Goal: Information Seeking & Learning: Learn about a topic

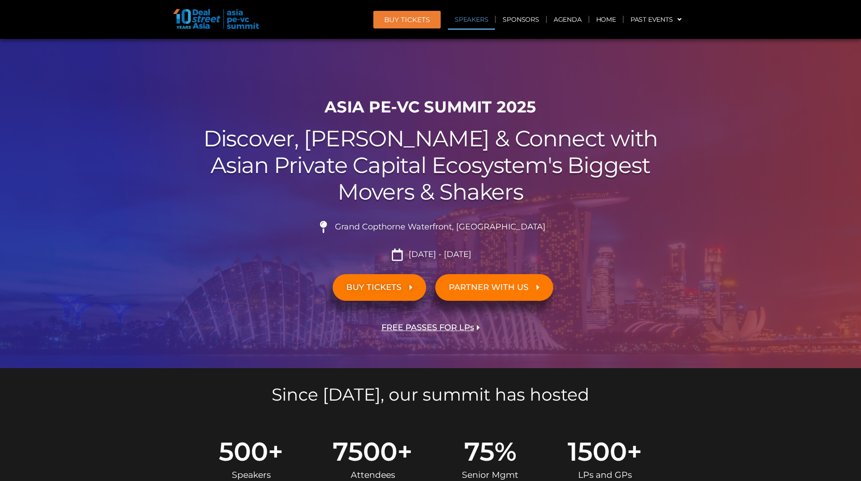
click at [475, 21] on link "Speakers" at bounding box center [471, 19] width 47 height 21
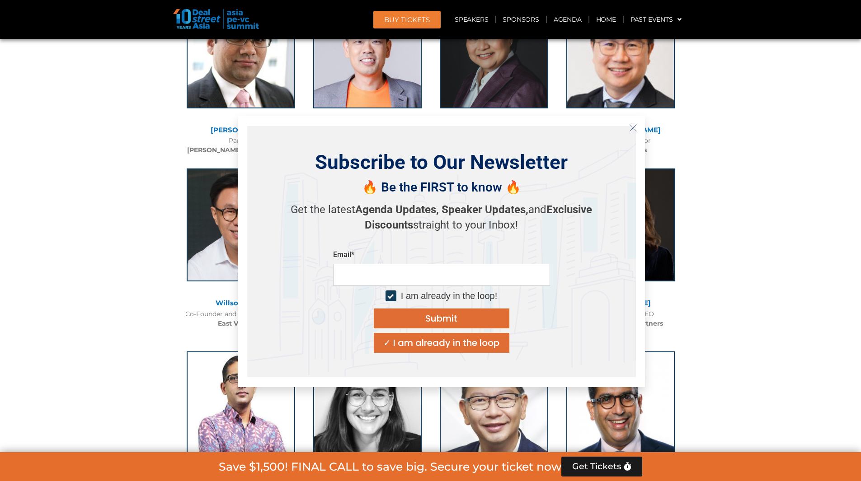
scroll to position [2066, 0]
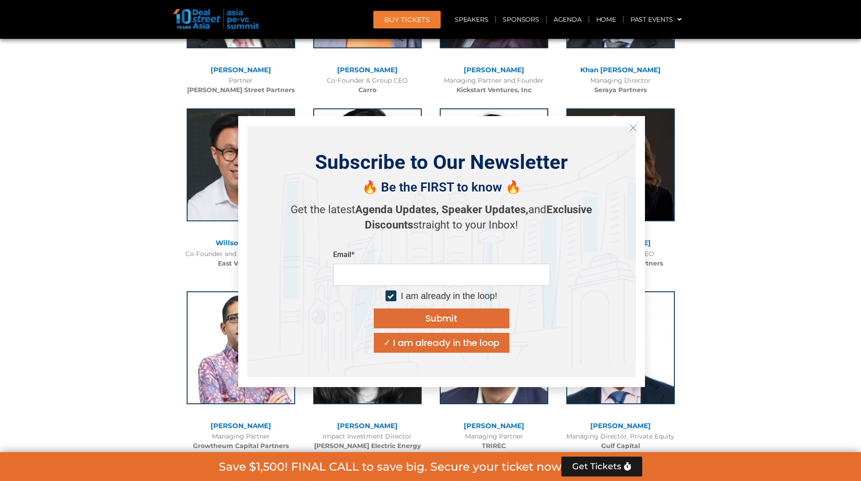
click at [631, 124] on icon "Close" at bounding box center [633, 128] width 8 height 8
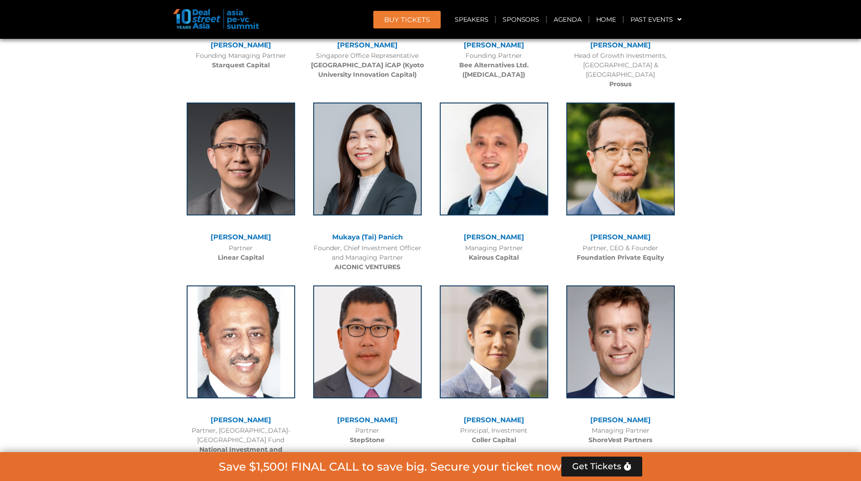
scroll to position [4190, 0]
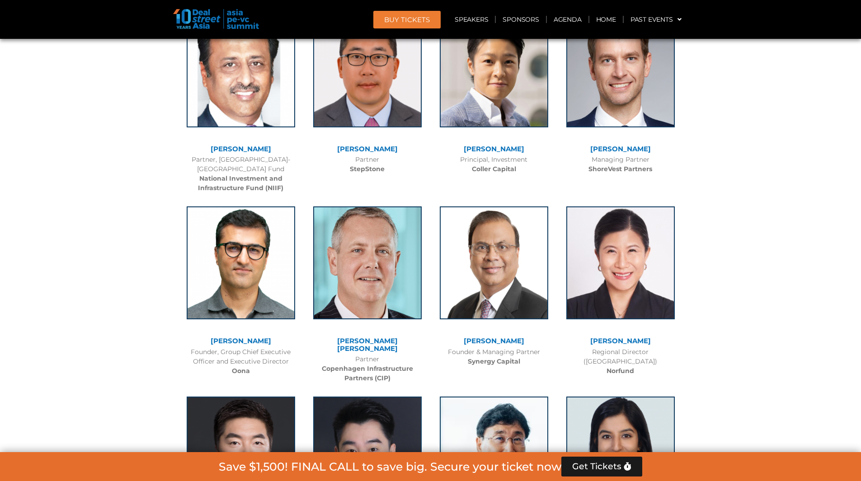
click at [632, 337] on link "[PERSON_NAME]" at bounding box center [620, 341] width 61 height 9
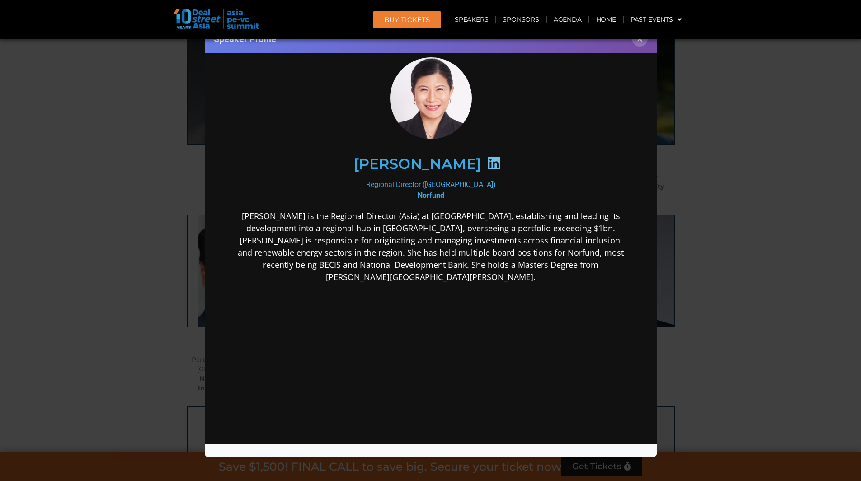
scroll to position [3965, 0]
click at [640, 42] on button "×" at bounding box center [640, 39] width 16 height 16
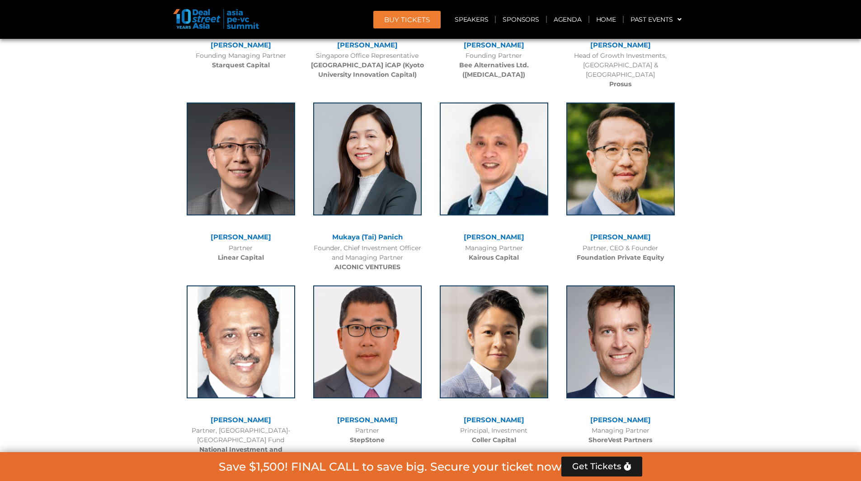
scroll to position [0, 0]
click at [564, 18] on link "Agenda" at bounding box center [568, 19] width 42 height 21
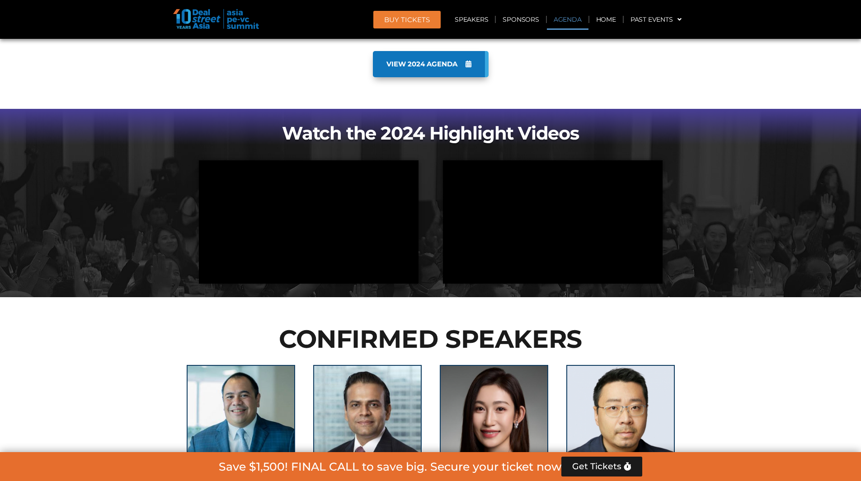
scroll to position [473, 0]
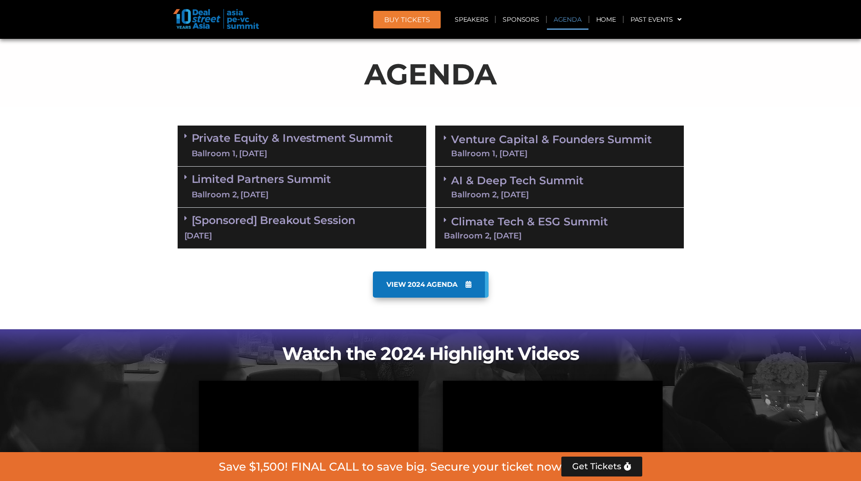
click at [287, 141] on link "Private Equity & Investment Summit Ballroom 1, [DATE]" at bounding box center [293, 145] width 202 height 27
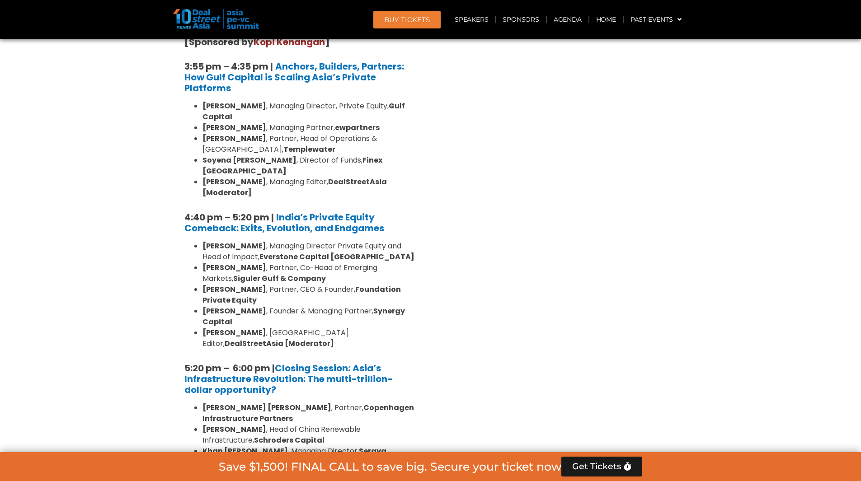
scroll to position [1659, 0]
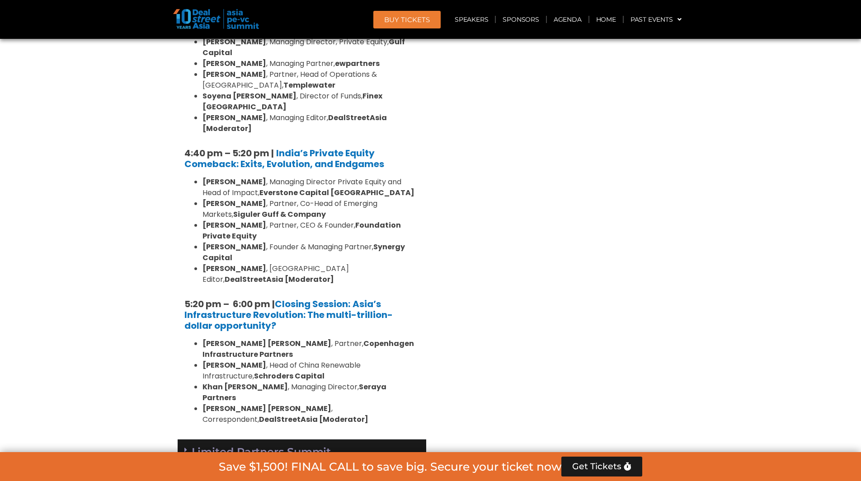
click at [290, 447] on link "Limited Partners [GEOGRAPHIC_DATA] 2, [DATE]" at bounding box center [262, 460] width 140 height 27
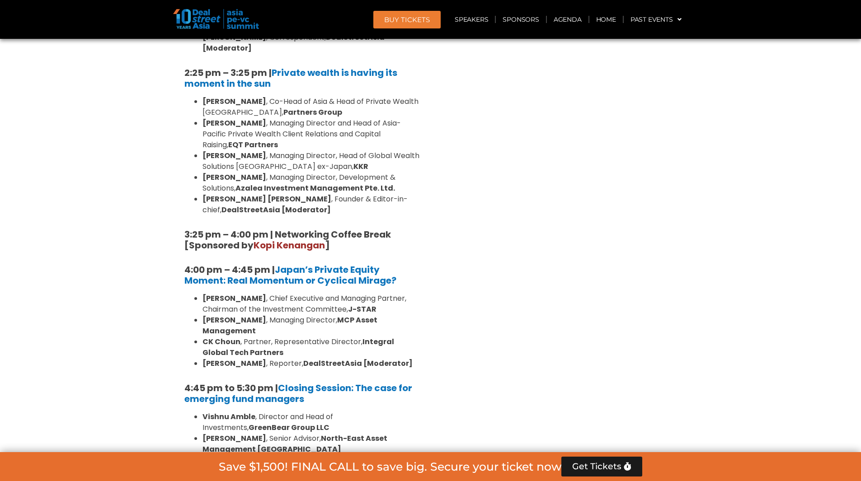
scroll to position [2699, 0]
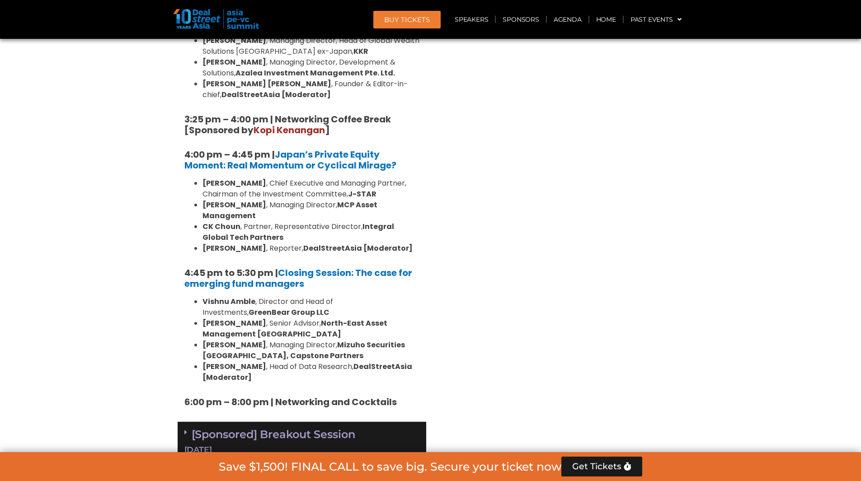
click at [275, 445] on div "[DATE]" at bounding box center [301, 450] width 235 height 11
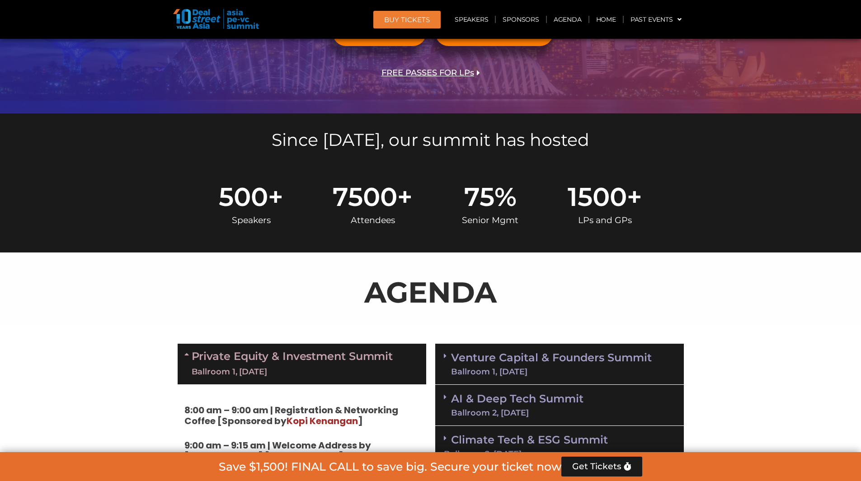
scroll to position [168, 0]
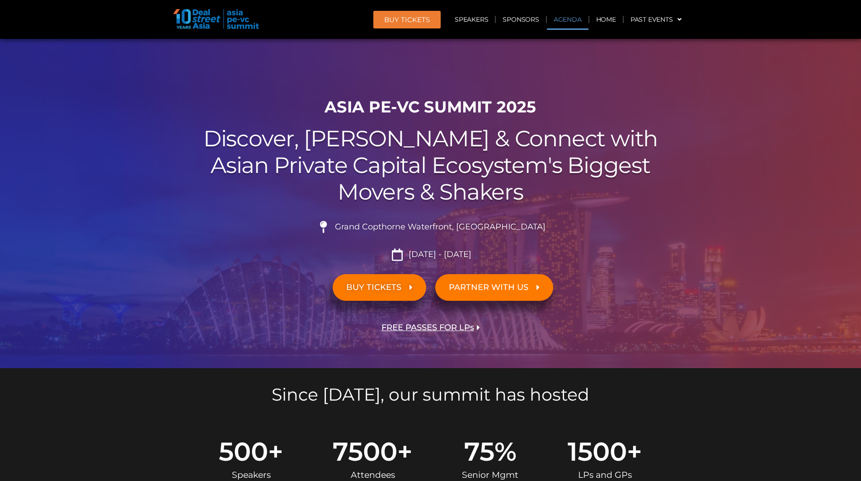
click at [568, 20] on link "Agenda" at bounding box center [568, 19] width 42 height 21
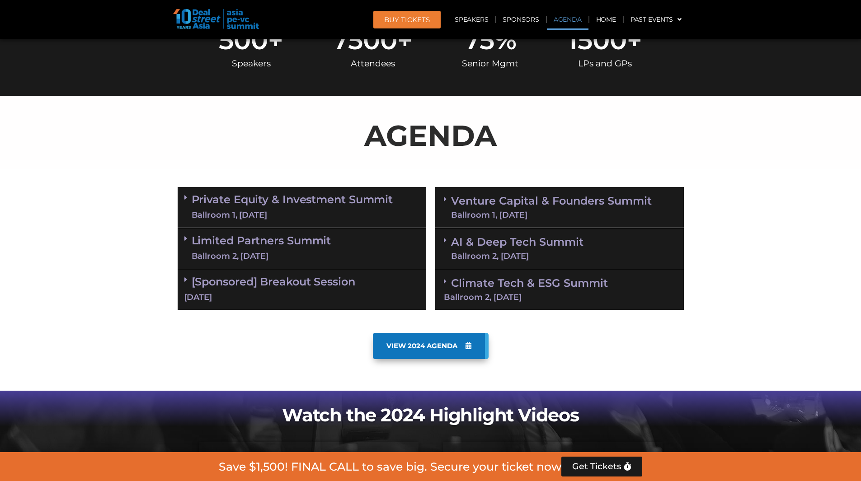
scroll to position [473, 0]
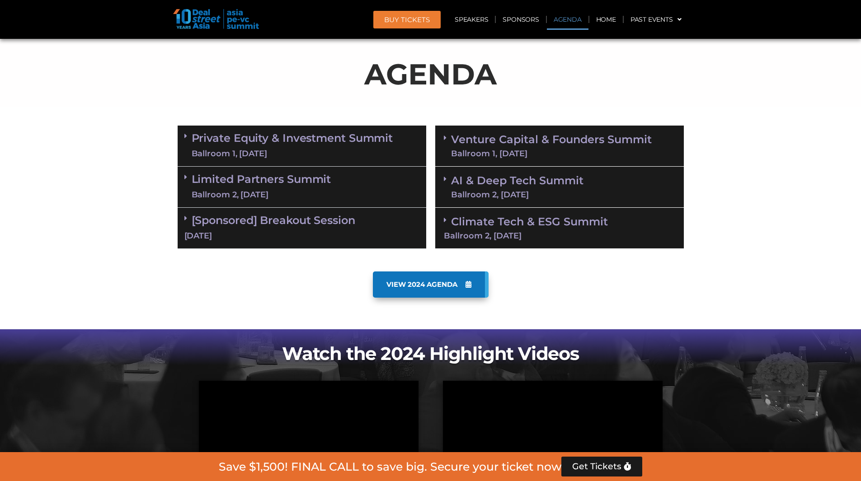
click at [255, 150] on div "Ballroom 1, [DATE]" at bounding box center [293, 153] width 202 height 11
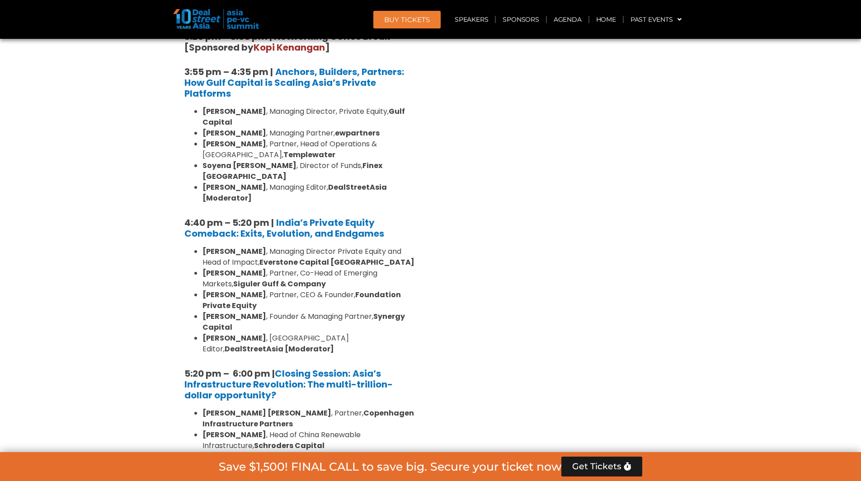
scroll to position [1603, 0]
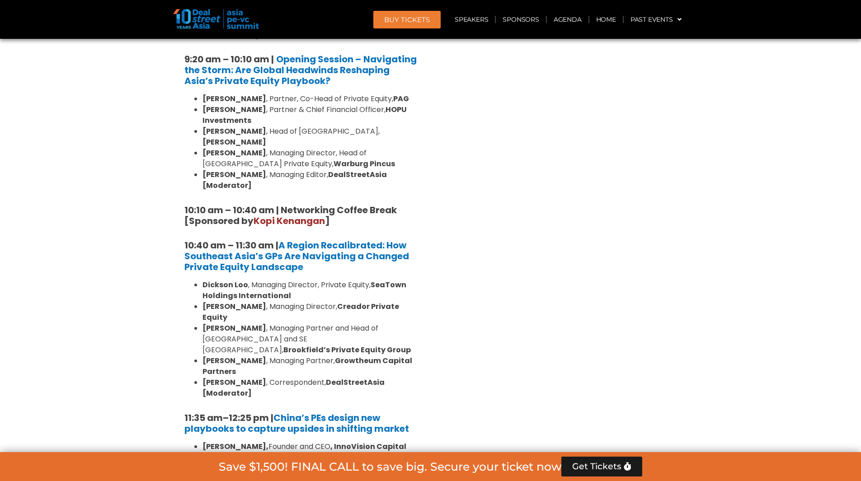
scroll to position [383, 0]
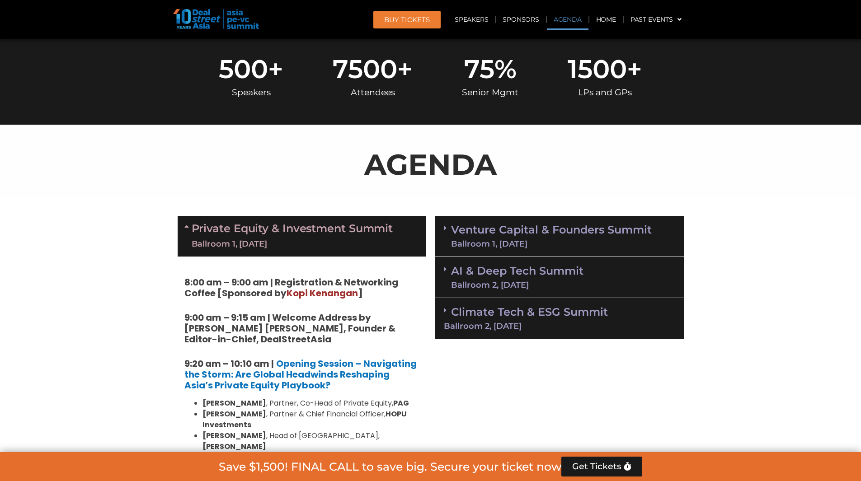
click at [486, 325] on div "Ballroom 2, [DATE]" at bounding box center [559, 326] width 231 height 8
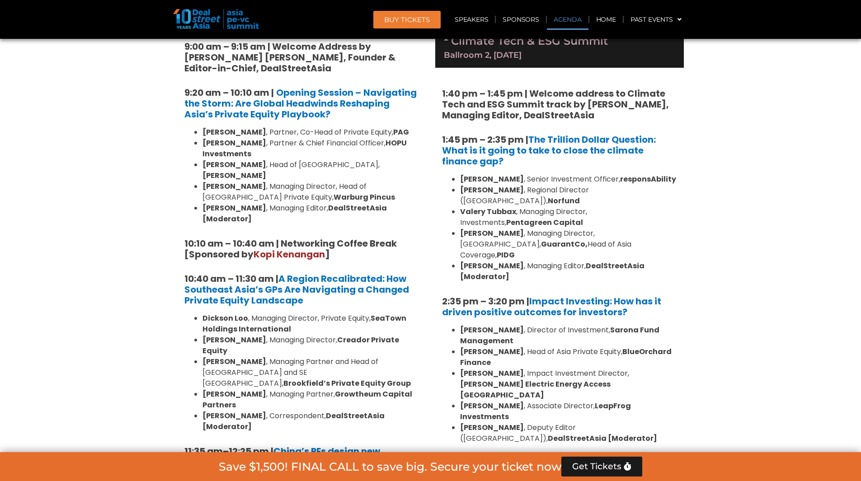
scroll to position [609, 0]
